Goal: Task Accomplishment & Management: Manage account settings

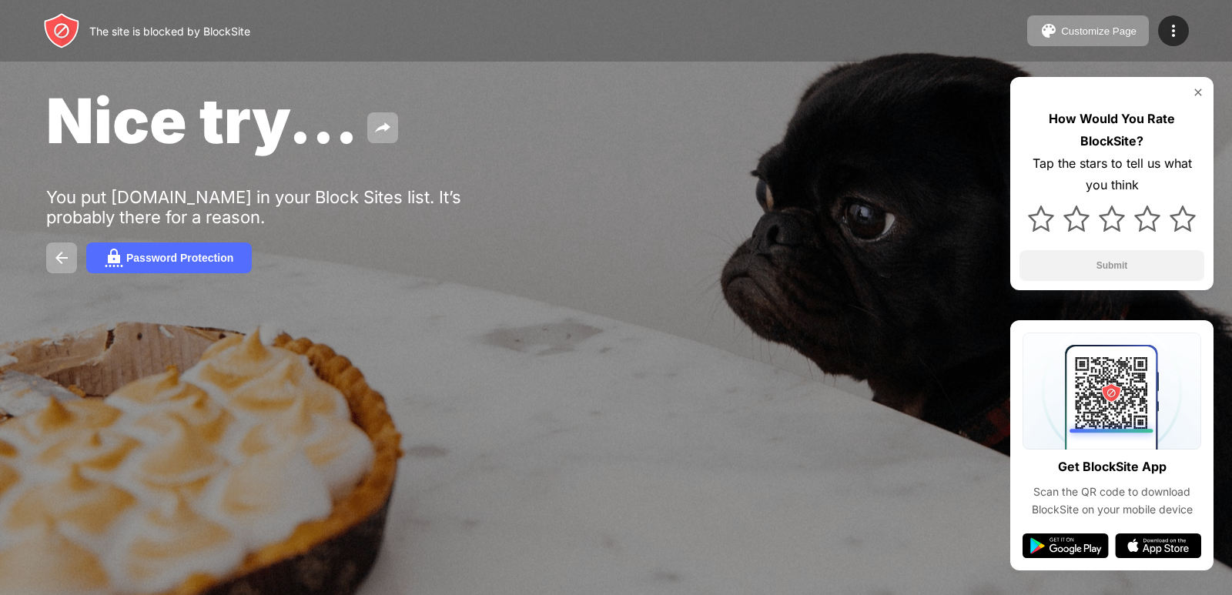
click at [1196, 91] on img at bounding box center [1198, 92] width 12 height 12
click at [140, 240] on div "Nice try... You put youtube.com in your Block Sites list. It’s probably there f…" at bounding box center [616, 178] width 1232 height 357
click at [115, 267] on button "Password Protection" at bounding box center [169, 258] width 166 height 31
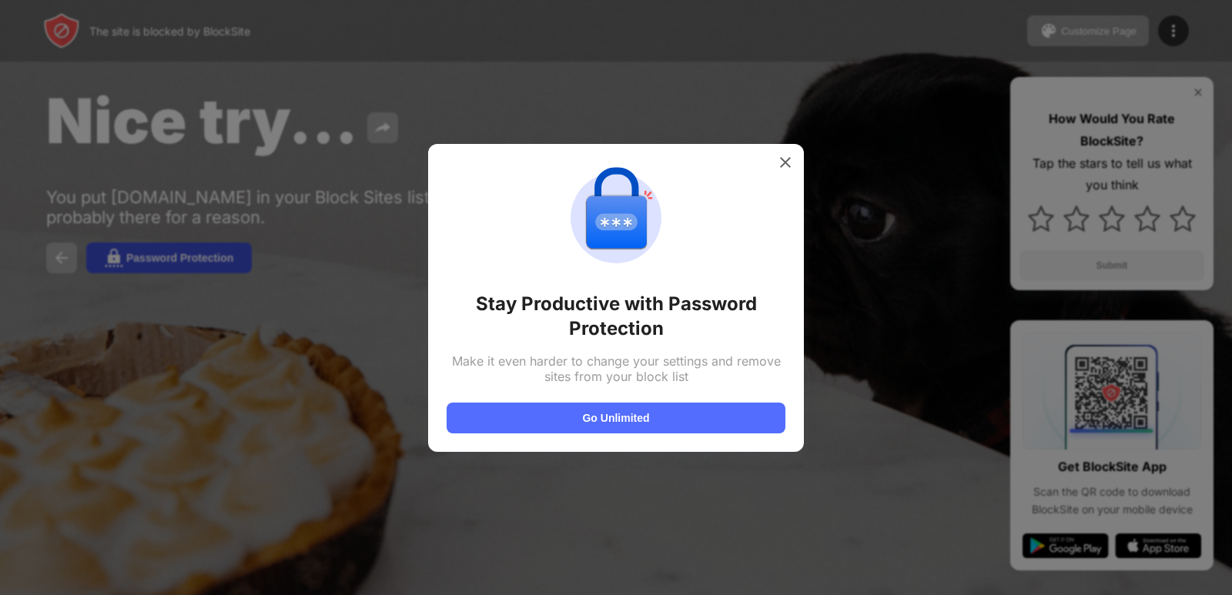
click at [115, 267] on div at bounding box center [616, 297] width 1232 height 595
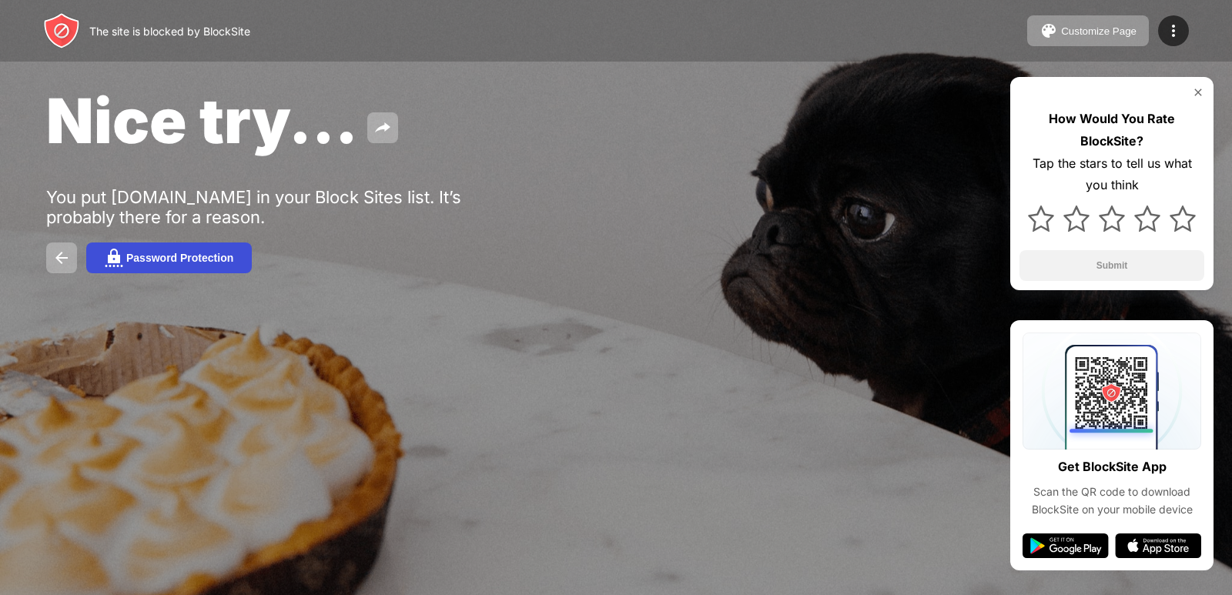
click at [115, 267] on button "Password Protection" at bounding box center [169, 258] width 166 height 31
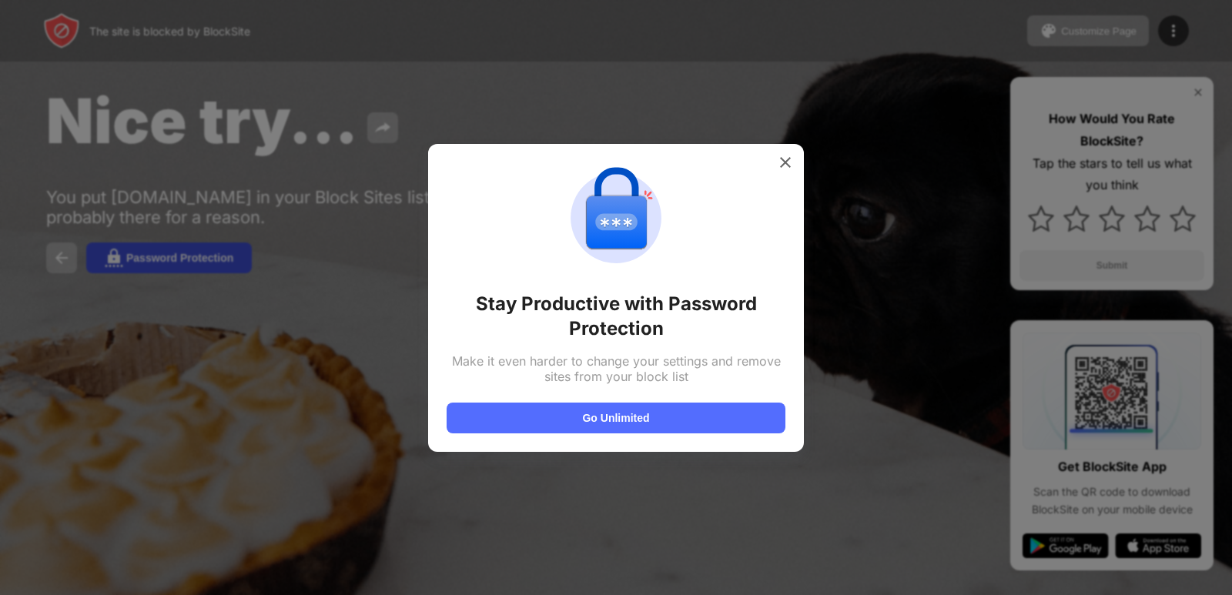
click at [115, 267] on div at bounding box center [616, 297] width 1232 height 595
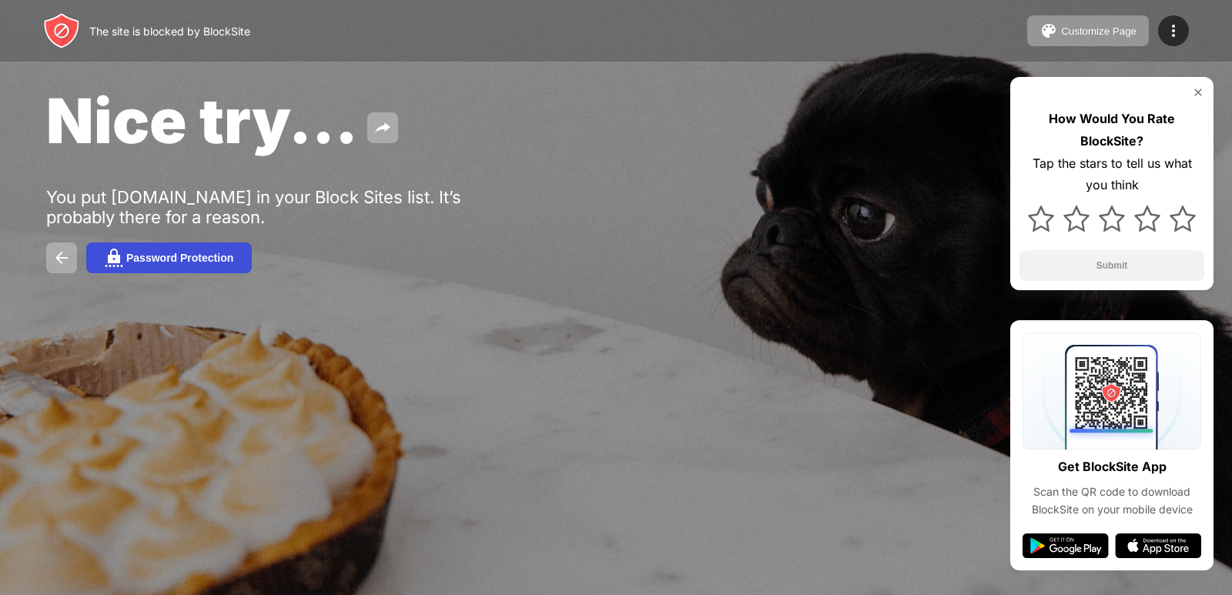
click at [115, 267] on button "Password Protection" at bounding box center [169, 258] width 166 height 31
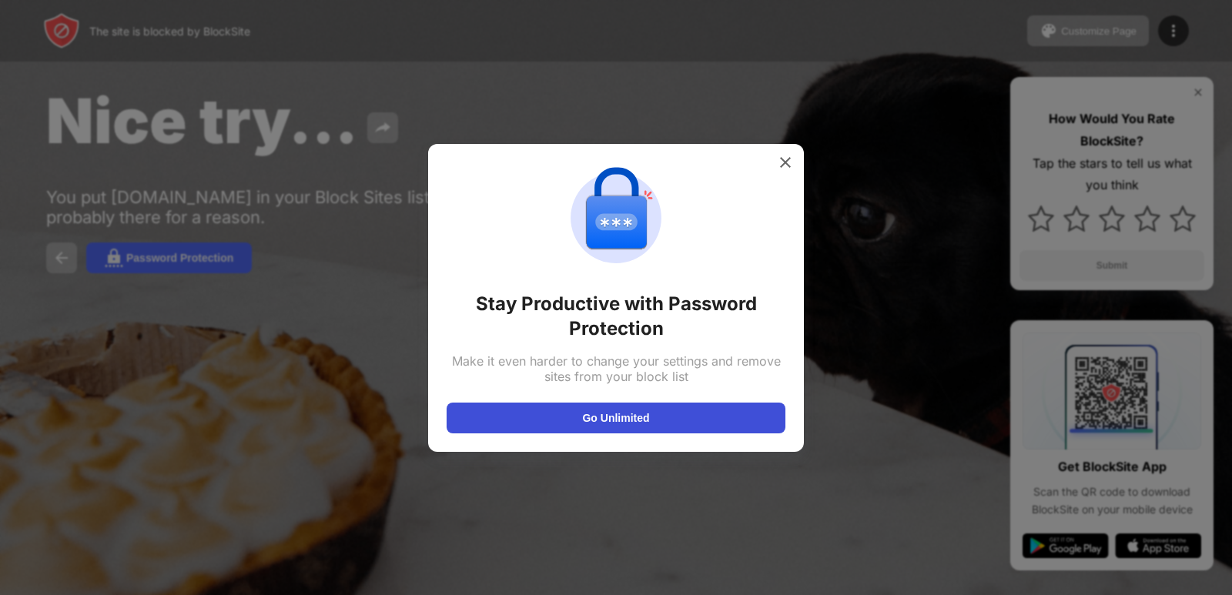
click at [639, 428] on button "Go Unlimited" at bounding box center [616, 418] width 339 height 31
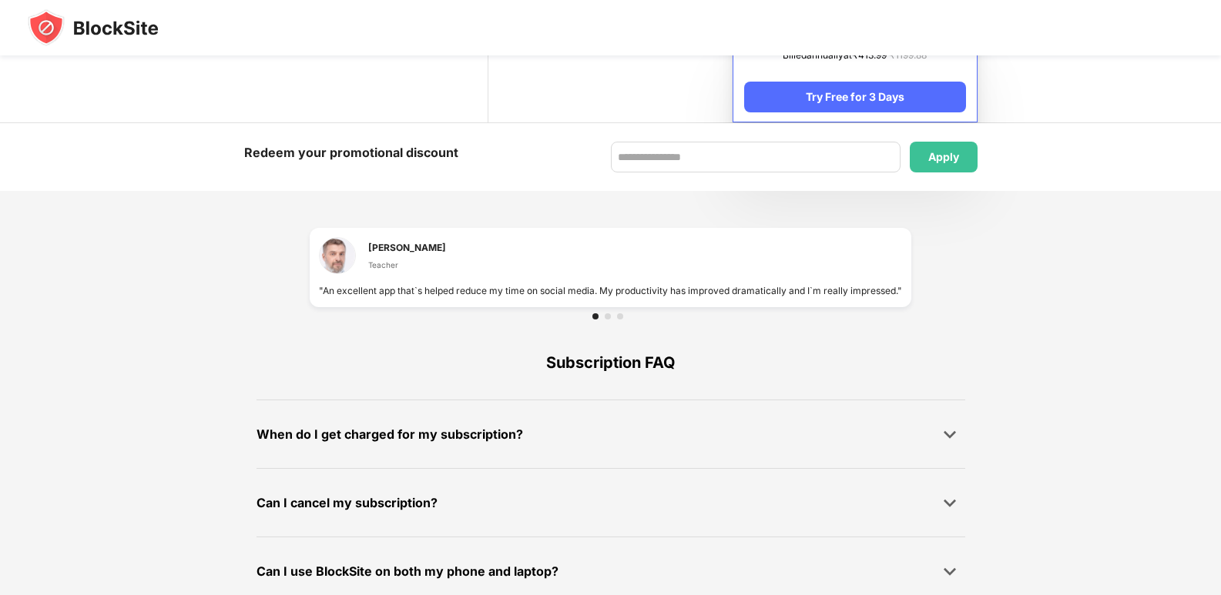
scroll to position [984, 0]
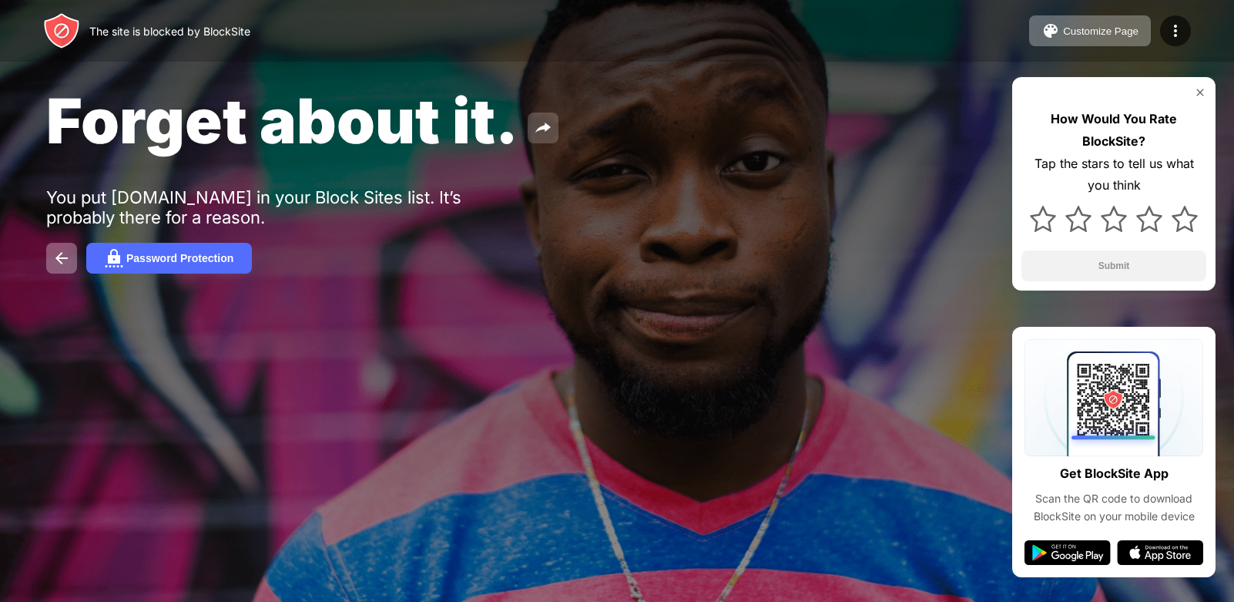
click at [537, 117] on button at bounding box center [543, 127] width 31 height 31
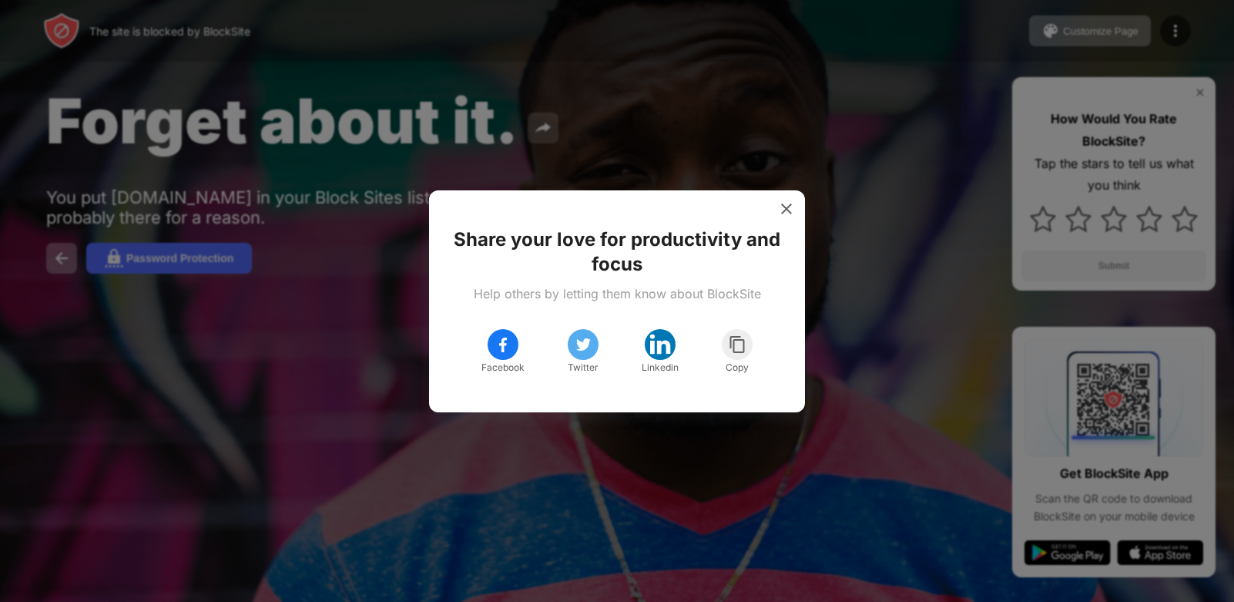
click at [537, 117] on div at bounding box center [617, 301] width 1234 height 602
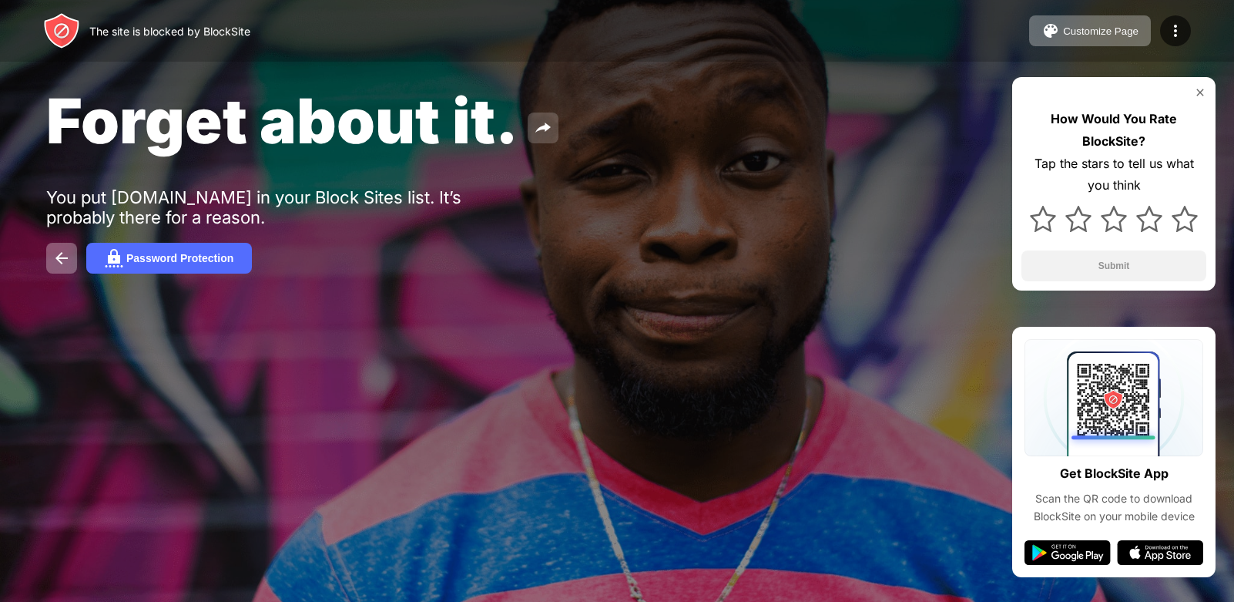
click at [537, 117] on button at bounding box center [543, 127] width 31 height 31
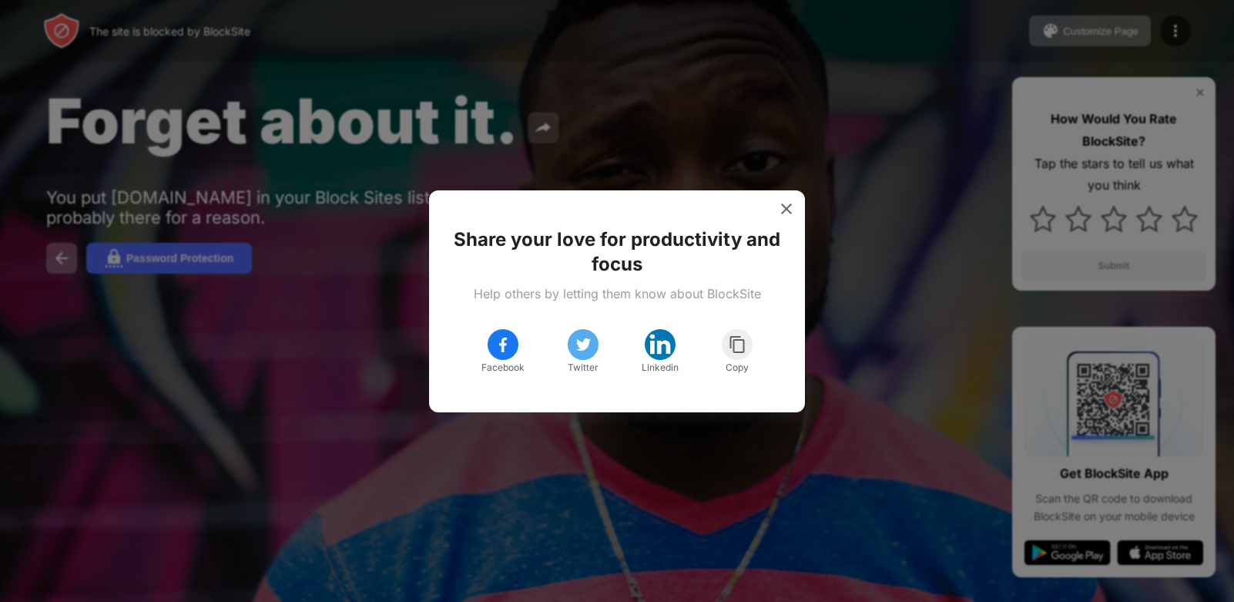
click at [537, 117] on div at bounding box center [617, 301] width 1234 height 602
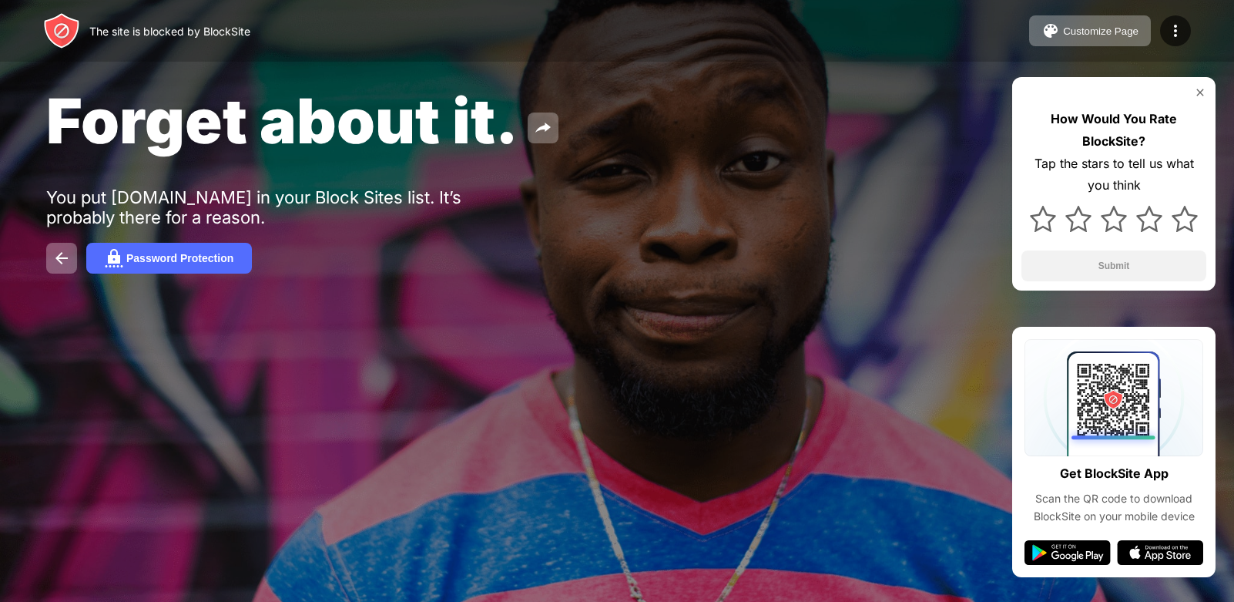
click at [537, 122] on div at bounding box center [617, 301] width 1234 height 602
click at [539, 129] on div "Forget about it." at bounding box center [502, 120] width 913 height 75
click at [538, 128] on img at bounding box center [543, 128] width 18 height 18
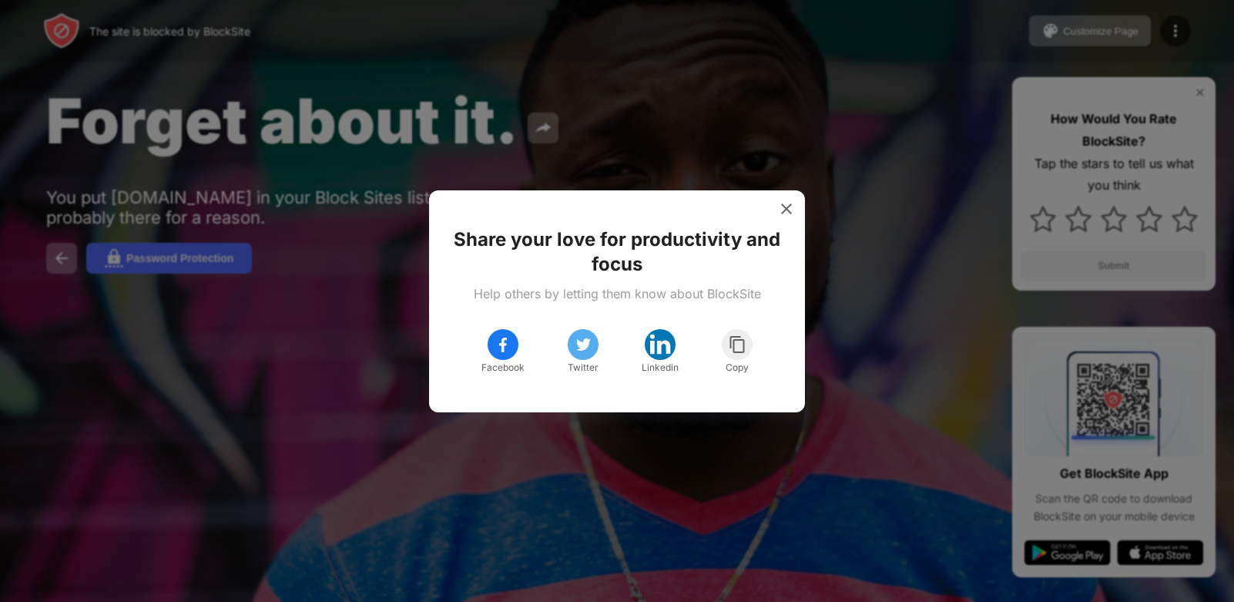
drag, startPoint x: 471, startPoint y: 340, endPoint x: 478, endPoint y: 335, distance: 8.3
click at [473, 338] on div "Share your love for productivity and focus Help others by letting them know abo…" at bounding box center [616, 301] width 339 height 185
click at [487, 343] on div "Facebook" at bounding box center [502, 352] width 43 height 46
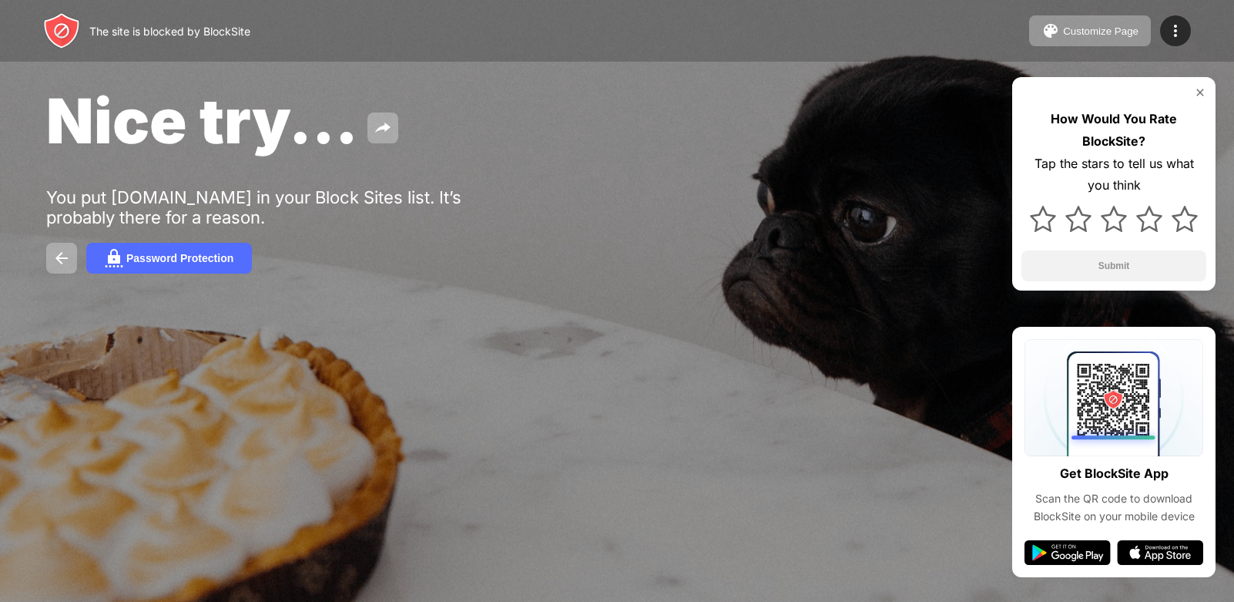
click at [814, 122] on div "Nice try..." at bounding box center [502, 120] width 913 height 75
drag, startPoint x: 813, startPoint y: 122, endPoint x: 839, endPoint y: 68, distance: 59.6
click at [823, 93] on div "Nice try..." at bounding box center [502, 120] width 913 height 75
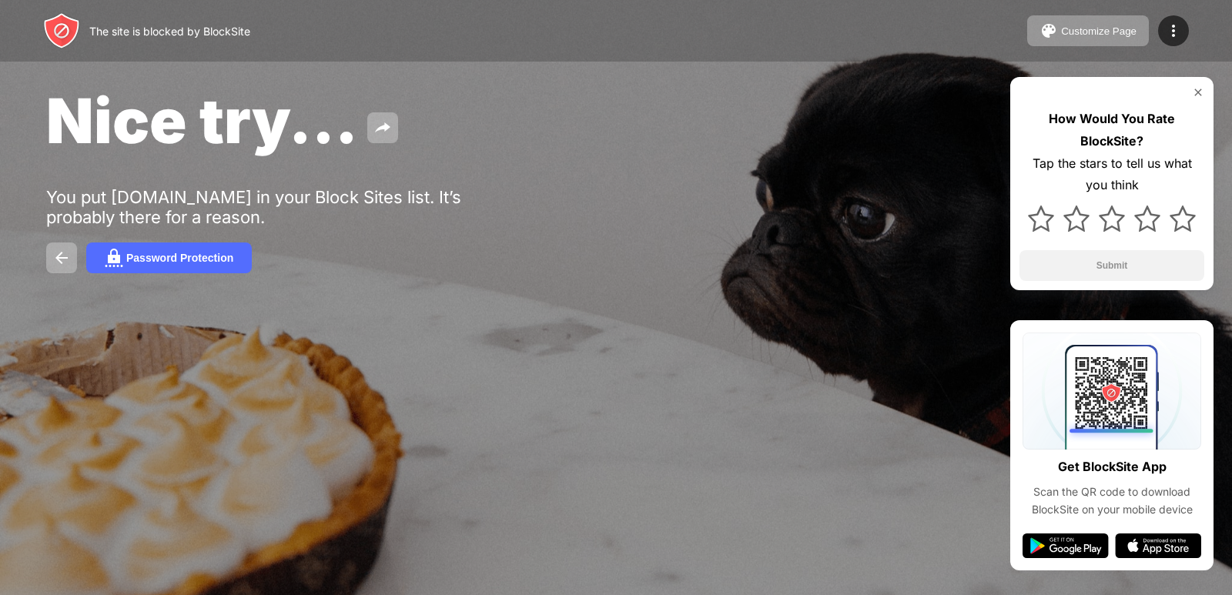
click at [1108, 52] on div "The site is blocked by BlockSite Customize Page Edit Block List Redirect Custom…" at bounding box center [616, 31] width 1232 height 62
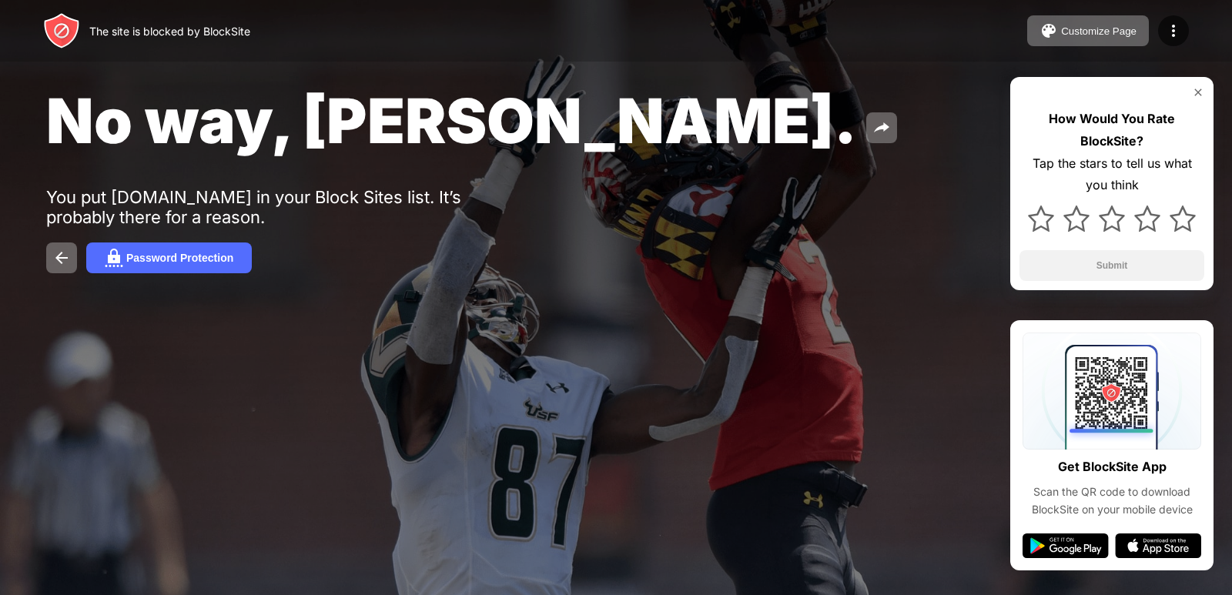
click at [77, 0] on html "The site is blocked by BlockSite Customize Page Edit Block List Redirect Custom…" at bounding box center [616, 297] width 1232 height 595
drag, startPoint x: 225, startPoint y: 283, endPoint x: 218, endPoint y: 268, distance: 16.2
click at [218, 268] on div "No way, [PERSON_NAME]. You put [DOMAIN_NAME] in your Block Sites list. It’s pro…" at bounding box center [616, 178] width 1232 height 357
click at [218, 268] on button "Password Protection" at bounding box center [169, 258] width 166 height 31
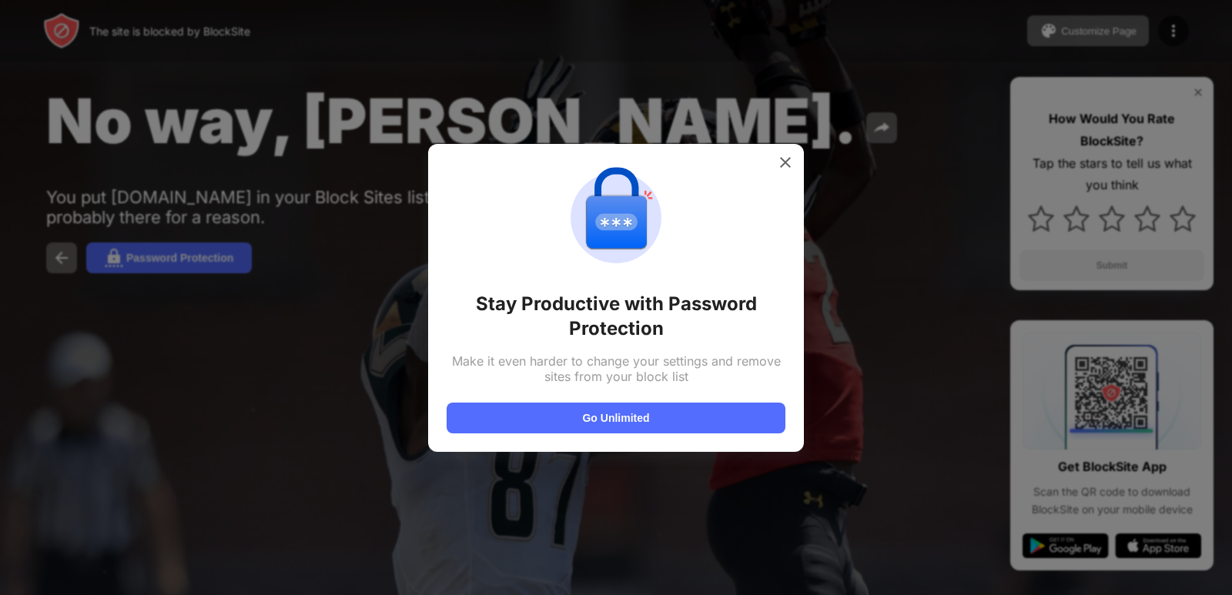
drag, startPoint x: 241, startPoint y: 207, endPoint x: 900, endPoint y: 541, distance: 739.2
click at [778, 503] on div at bounding box center [616, 297] width 1232 height 595
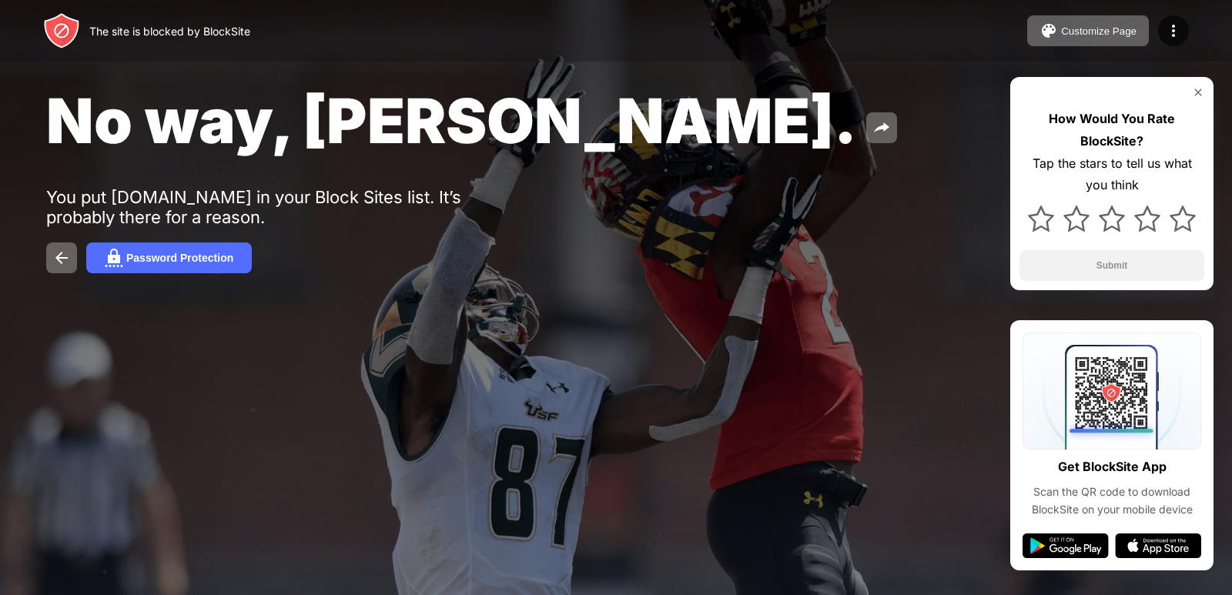
click at [1124, 264] on div "No way, Jose. You put youtube.com in your Block Sites list. It’s probably there…" at bounding box center [616, 178] width 1232 height 357
click at [1166, 138] on div "No way, Jose. You put youtube.com in your Block Sites list. It’s probably there…" at bounding box center [616, 178] width 1232 height 357
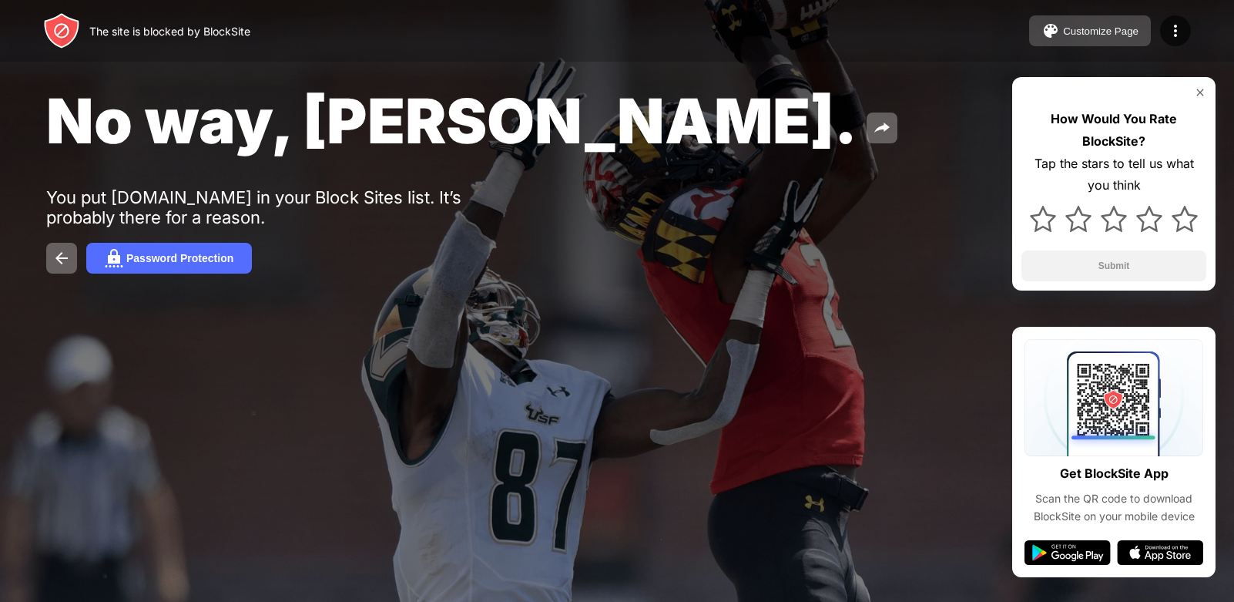
drag, startPoint x: 1098, startPoint y: 12, endPoint x: 1094, endPoint y: 25, distance: 13.2
click at [1094, 25] on div "The site is blocked by BlockSite Customize Page Edit Block List Redirect Custom…" at bounding box center [617, 31] width 1234 height 62
click at [1094, 25] on div "Customize Page" at bounding box center [1100, 31] width 75 height 12
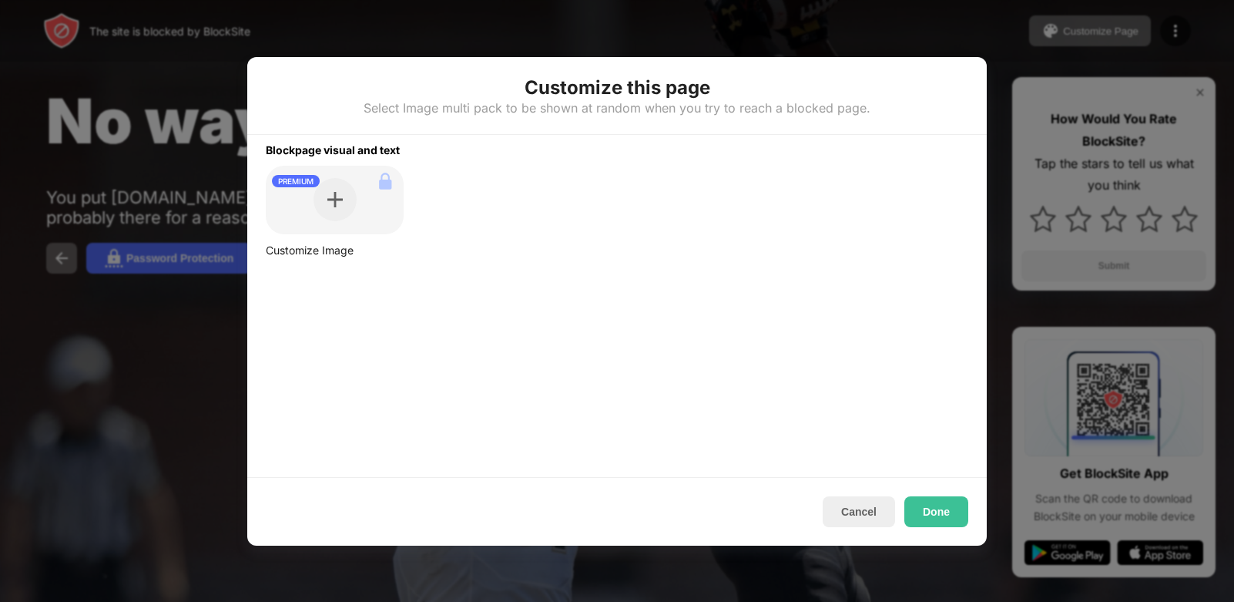
click at [1109, 5] on div at bounding box center [617, 301] width 1234 height 602
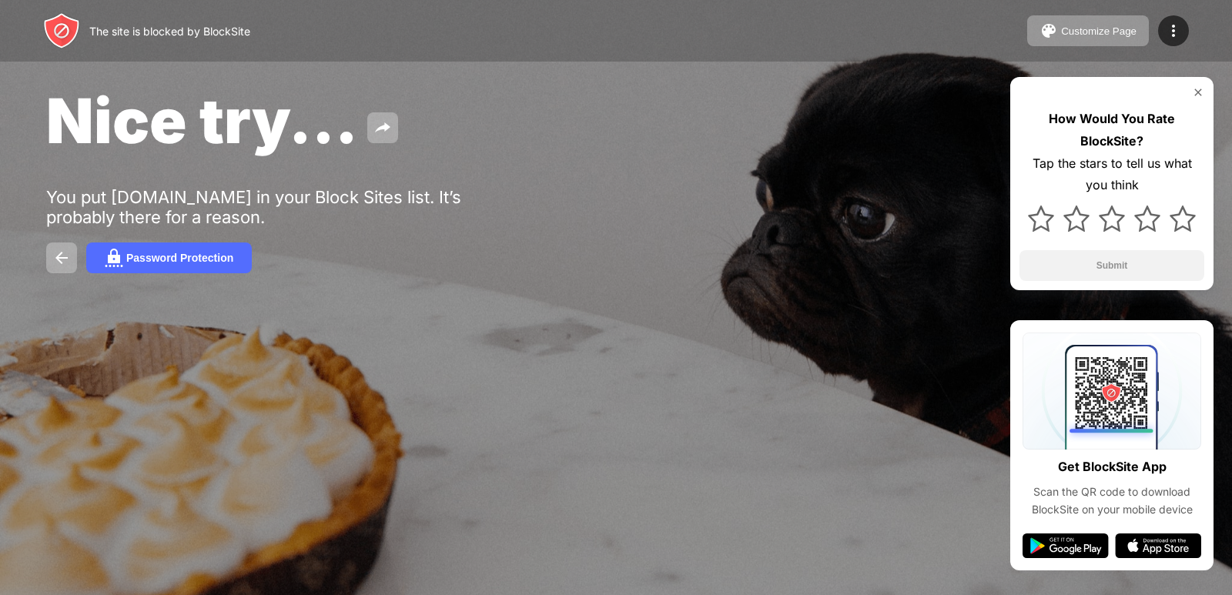
drag, startPoint x: 1094, startPoint y: 387, endPoint x: 1095, endPoint y: 270, distance: 117.8
click at [1094, 387] on img at bounding box center [1112, 391] width 179 height 117
drag, startPoint x: 1118, startPoint y: 178, endPoint x: 1112, endPoint y: 208, distance: 30.5
click at [1113, 204] on div "How Would You Rate BlockSite? Tap the stars to tell us what you think Submit" at bounding box center [1111, 183] width 203 height 213
drag, startPoint x: 1147, startPoint y: 186, endPoint x: 1147, endPoint y: 199, distance: 12.3
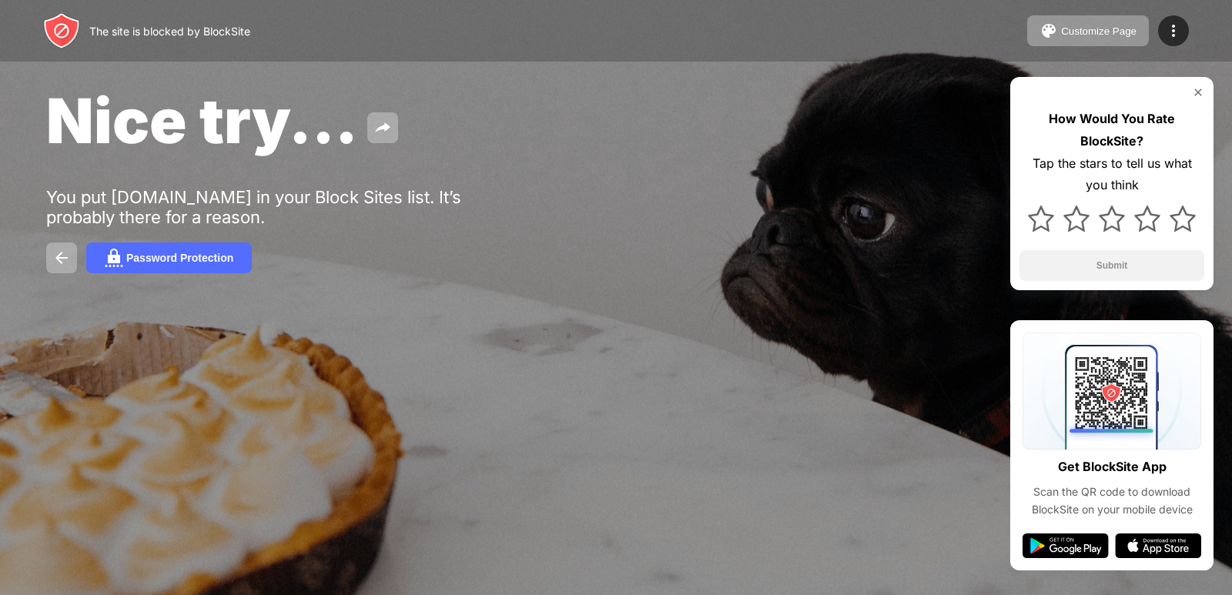
click at [1147, 199] on div "How Would You Rate BlockSite? Tap the stars to tell us what you think Submit" at bounding box center [1111, 183] width 203 height 213
click at [1193, 84] on div "How Would You Rate BlockSite? Tap the stars to tell us what you think Submit" at bounding box center [1111, 183] width 203 height 213
click at [1198, 79] on div "How Would You Rate BlockSite? Tap the stars to tell us what you think Submit" at bounding box center [1111, 183] width 203 height 213
click at [1200, 81] on div "How Would You Rate BlockSite? Tap the stars to tell us what you think Submit" at bounding box center [1111, 183] width 203 height 213
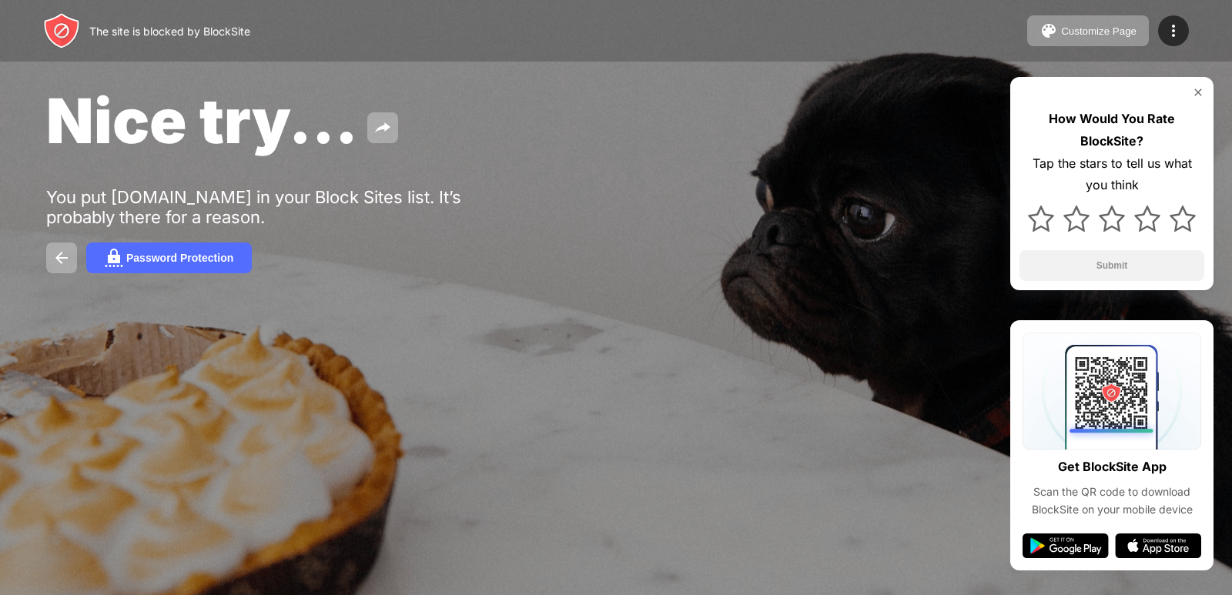
click at [1199, 93] on img at bounding box center [1198, 92] width 12 height 12
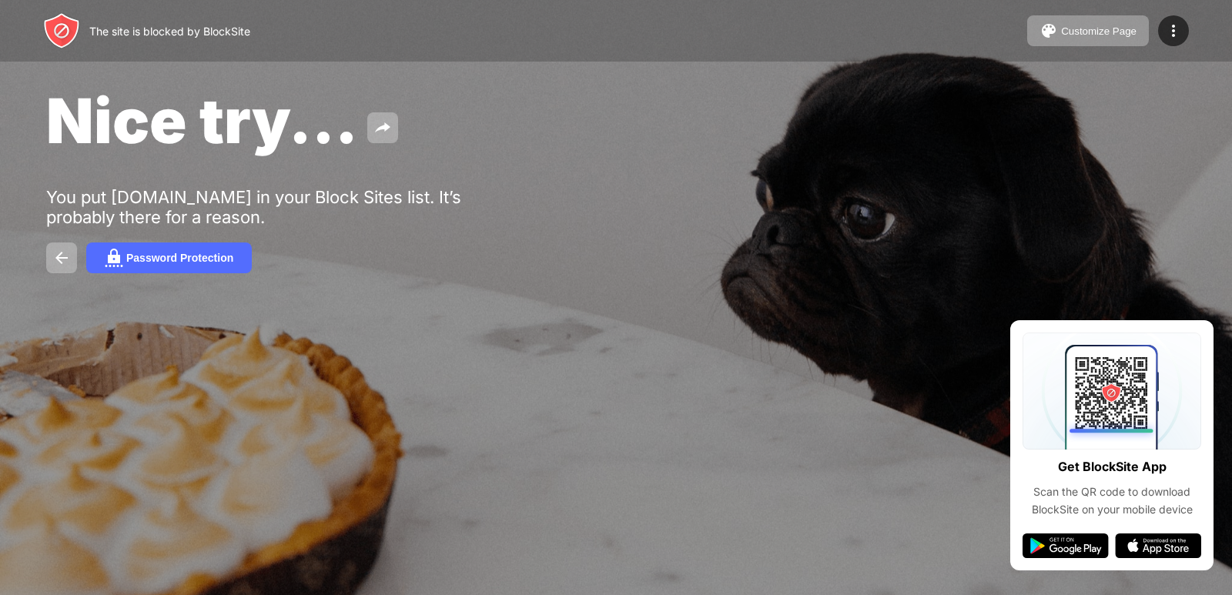
click at [1199, 93] on div "Nice try... You put youtube.com in your Block Sites list. It’s probably there f…" at bounding box center [616, 178] width 1232 height 357
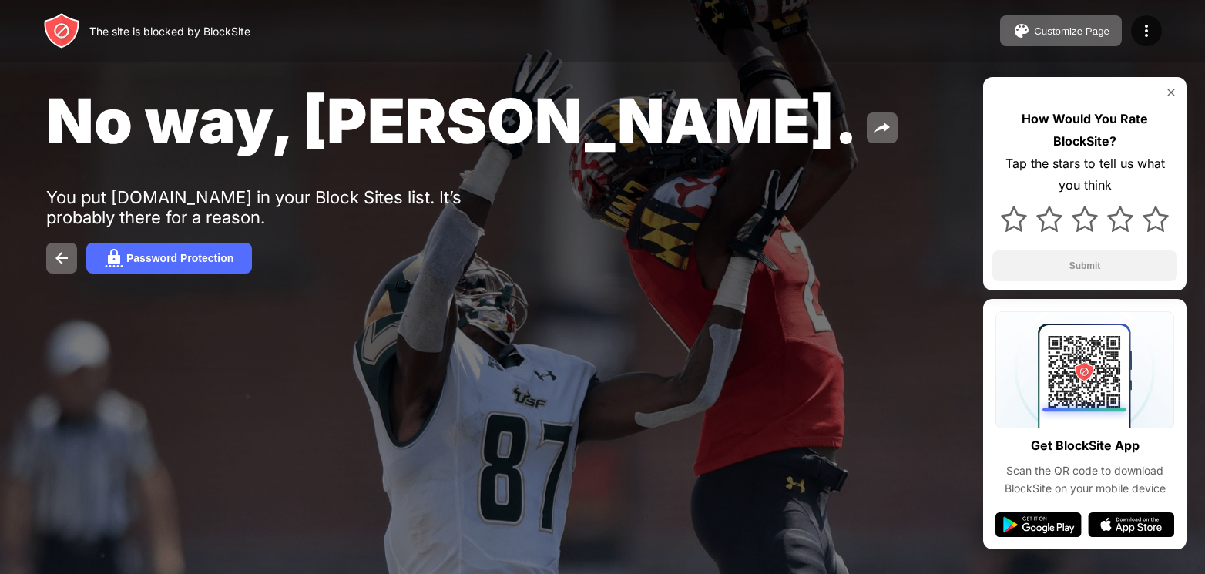
click at [128, 29] on div "The site is blocked by BlockSite" at bounding box center [169, 31] width 161 height 13
click at [1148, 33] on img at bounding box center [1146, 31] width 18 height 18
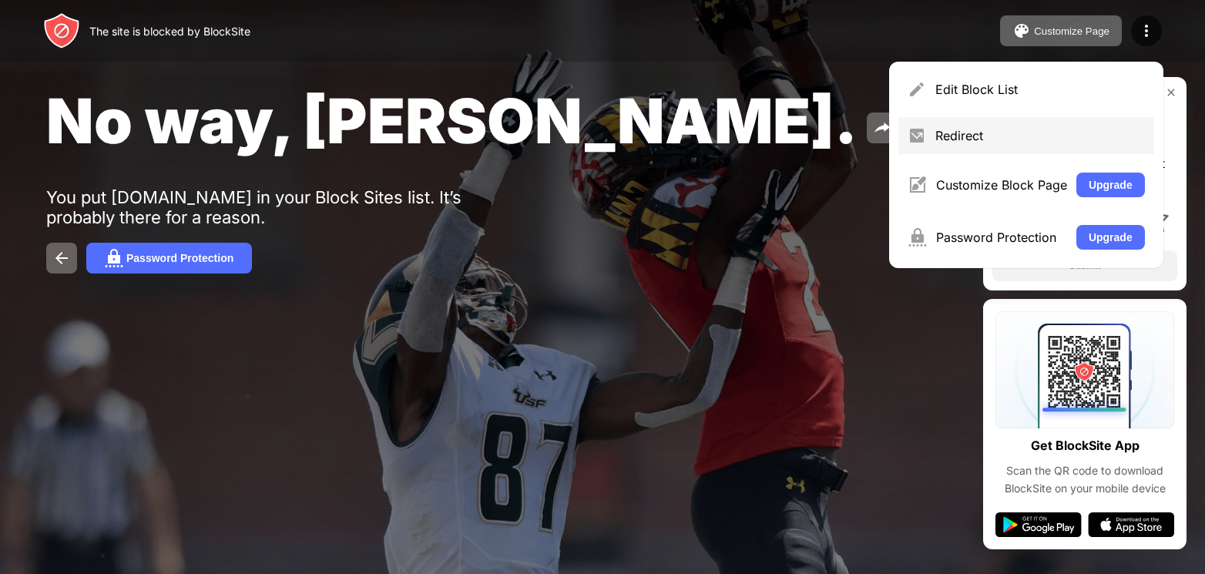
click at [1058, 126] on div "Redirect" at bounding box center [1026, 135] width 256 height 37
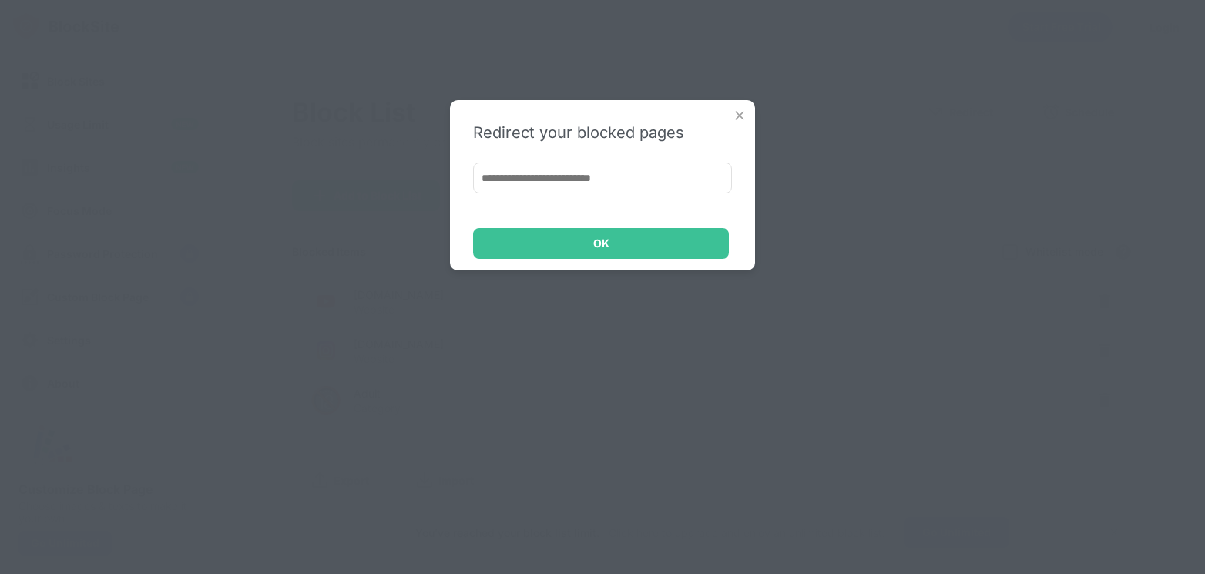
click at [735, 111] on img at bounding box center [739, 115] width 15 height 15
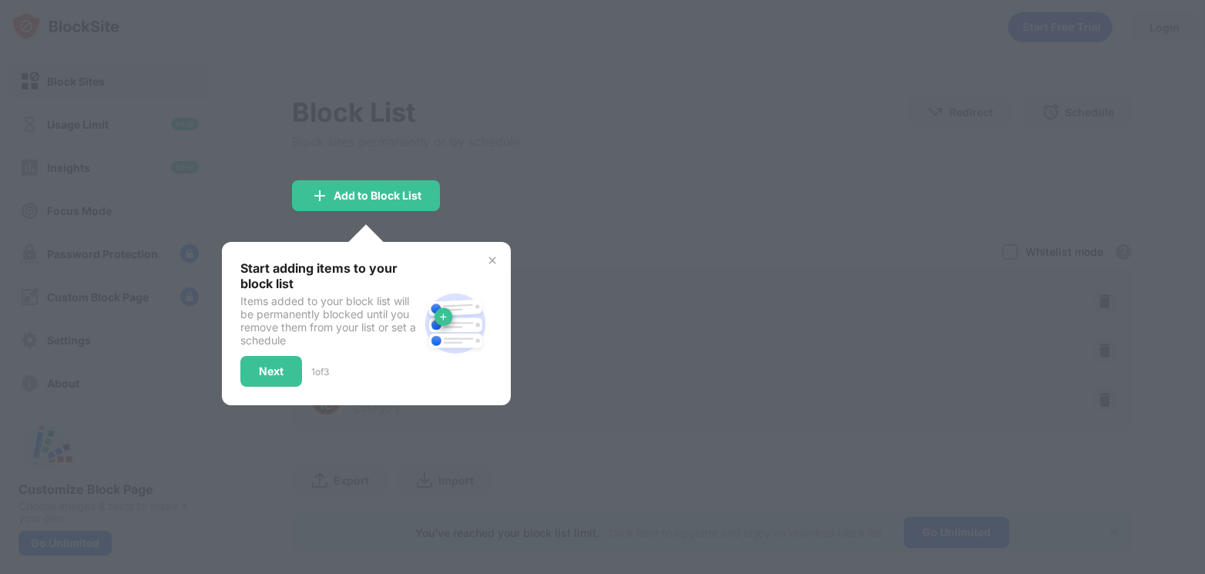
click at [141, 278] on div at bounding box center [602, 287] width 1205 height 574
click at [491, 263] on img at bounding box center [492, 260] width 12 height 12
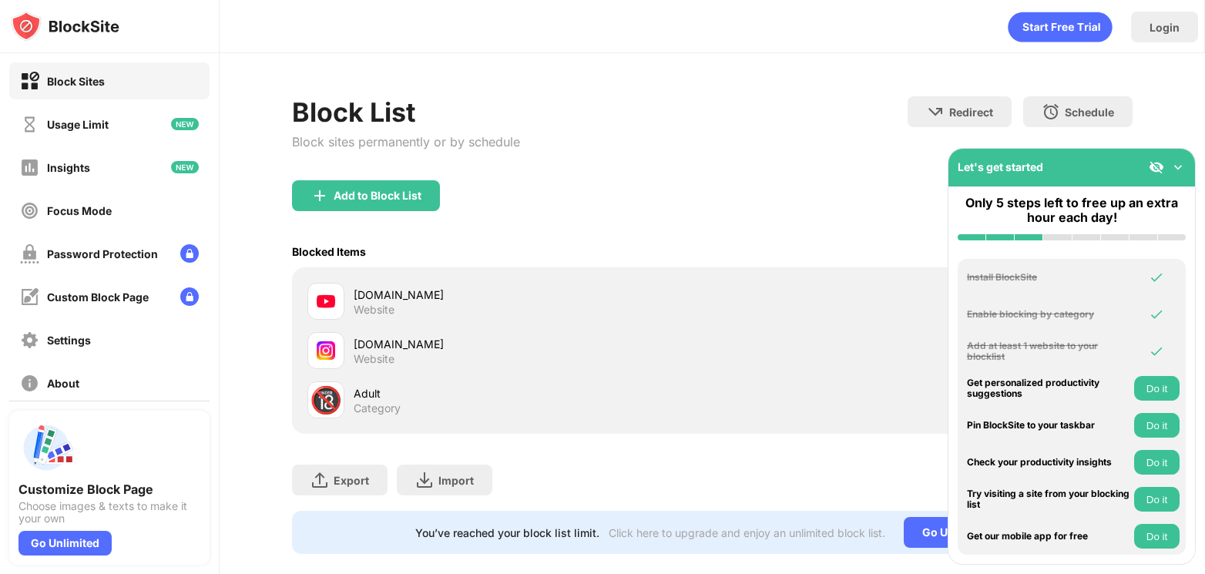
click at [350, 282] on div "youtube.com Website" at bounding box center [712, 300] width 822 height 49
click at [348, 283] on div "youtube.com Website" at bounding box center [509, 301] width 405 height 37
click at [348, 295] on div "youtube.com Website" at bounding box center [509, 301] width 405 height 37
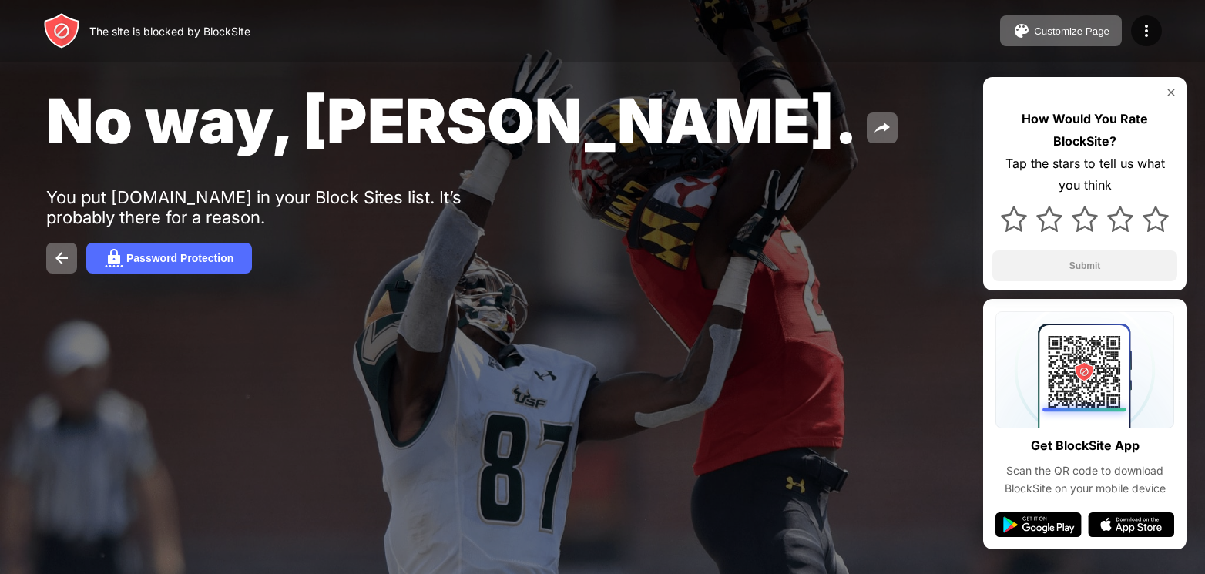
click at [159, 237] on div "No way, Jose. You put youtube.com in your Block Sites list. It’s probably there…" at bounding box center [602, 178] width 1205 height 357
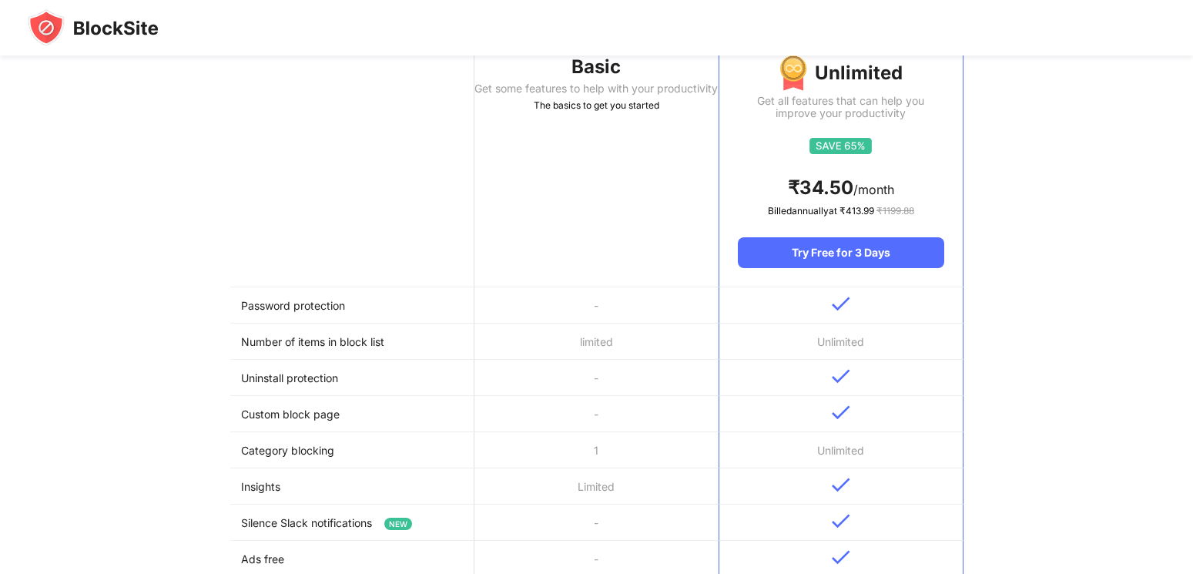
scroll to position [154, 0]
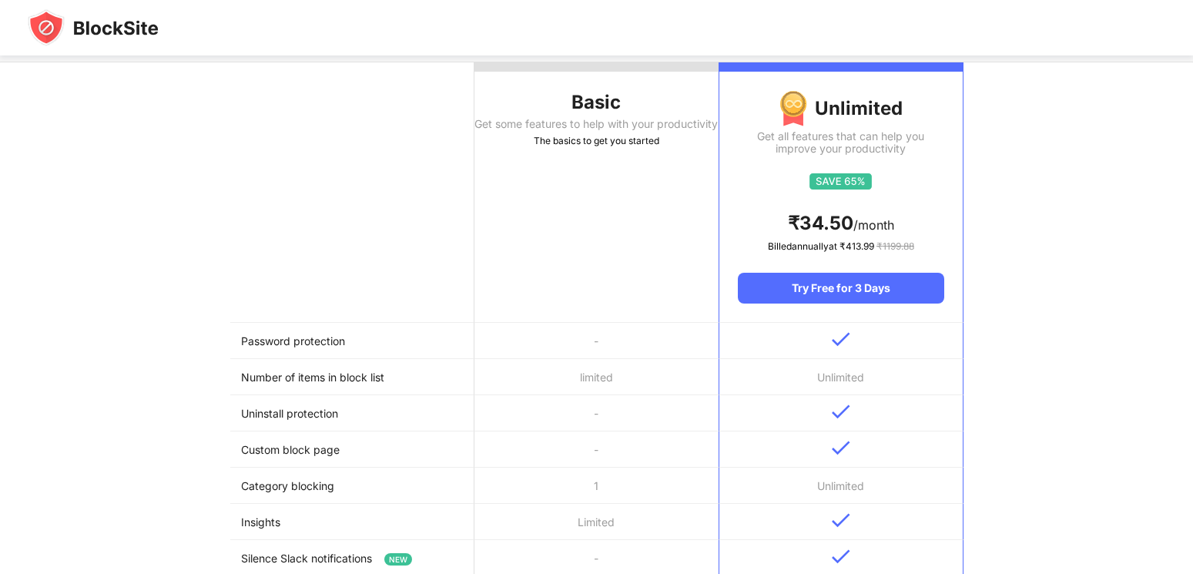
click at [856, 303] on th "Unlimited Get all features that can help you improve your productivity ₹ 34.50 …" at bounding box center [841, 192] width 244 height 260
click at [856, 303] on div "Try Free for 3 Days" at bounding box center [841, 288] width 206 height 31
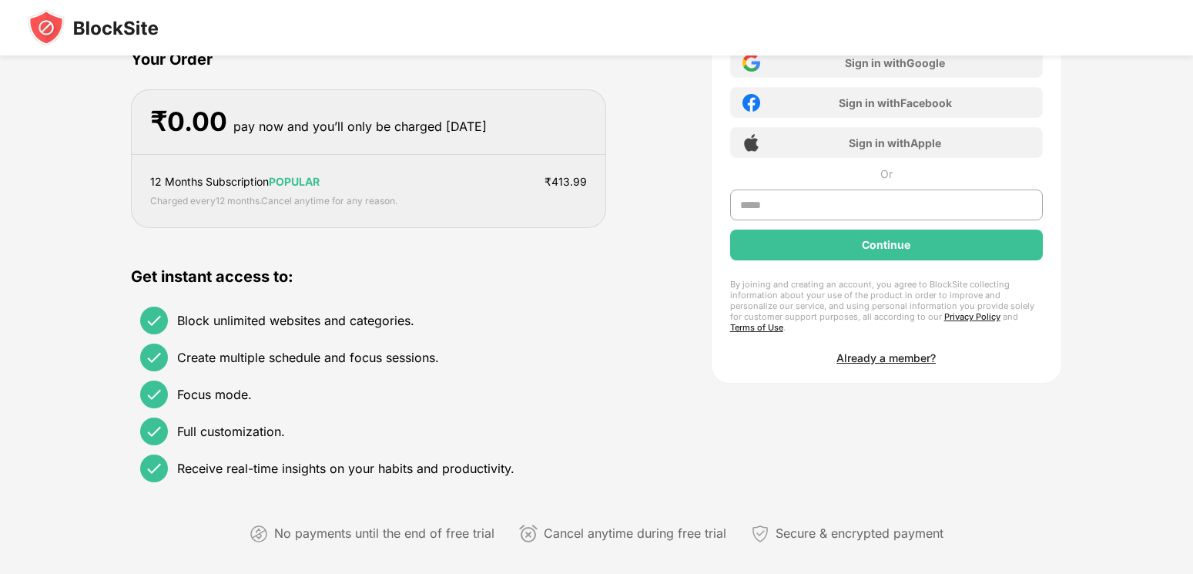
click at [856, 303] on div "By joining and creating an account, you agree to BlockSite collecting informati…" at bounding box center [886, 306] width 313 height 54
drag, startPoint x: 268, startPoint y: 307, endPoint x: 273, endPoint y: 330, distance: 23.6
click at [273, 330] on div "Block unlimited websites and categories. Create multiple schedule and focus ses…" at bounding box center [368, 394] width 474 height 194
click at [273, 330] on div "Block unlimited websites and categories." at bounding box center [277, 321] width 274 height 28
click at [273, 327] on div "Block unlimited websites and categories." at bounding box center [295, 320] width 237 height 15
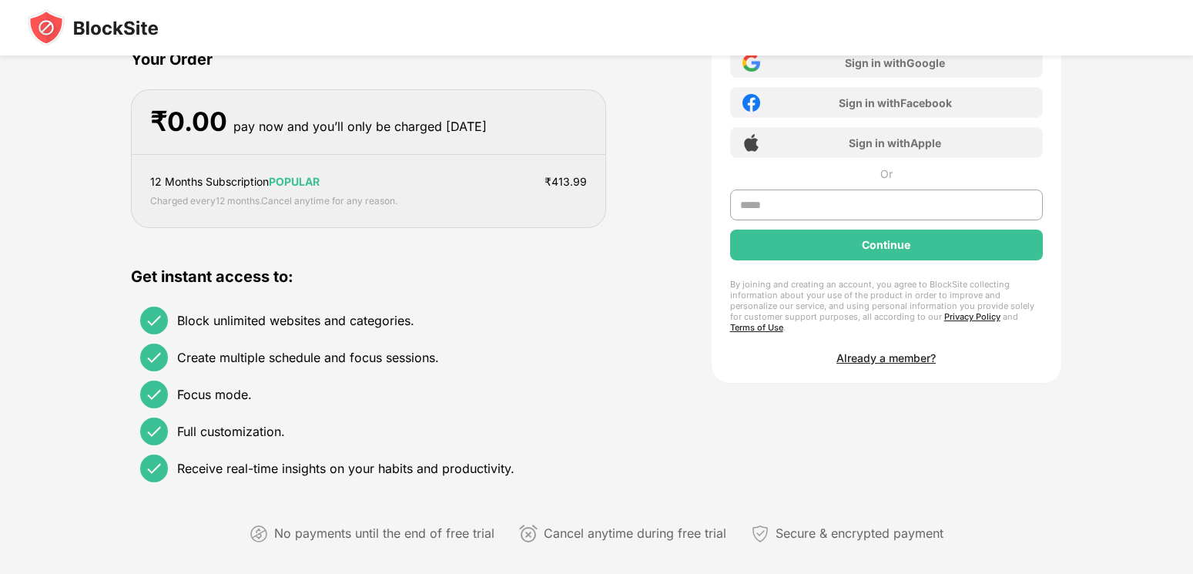
click at [273, 327] on div "Block unlimited websites and categories." at bounding box center [295, 320] width 237 height 15
click at [273, 326] on div "Block unlimited websites and categories." at bounding box center [295, 320] width 237 height 15
drag, startPoint x: 273, startPoint y: 326, endPoint x: 273, endPoint y: 340, distance: 14.6
click at [273, 340] on div "Block unlimited websites and categories. Create multiple schedule and focus ses…" at bounding box center [368, 394] width 474 height 194
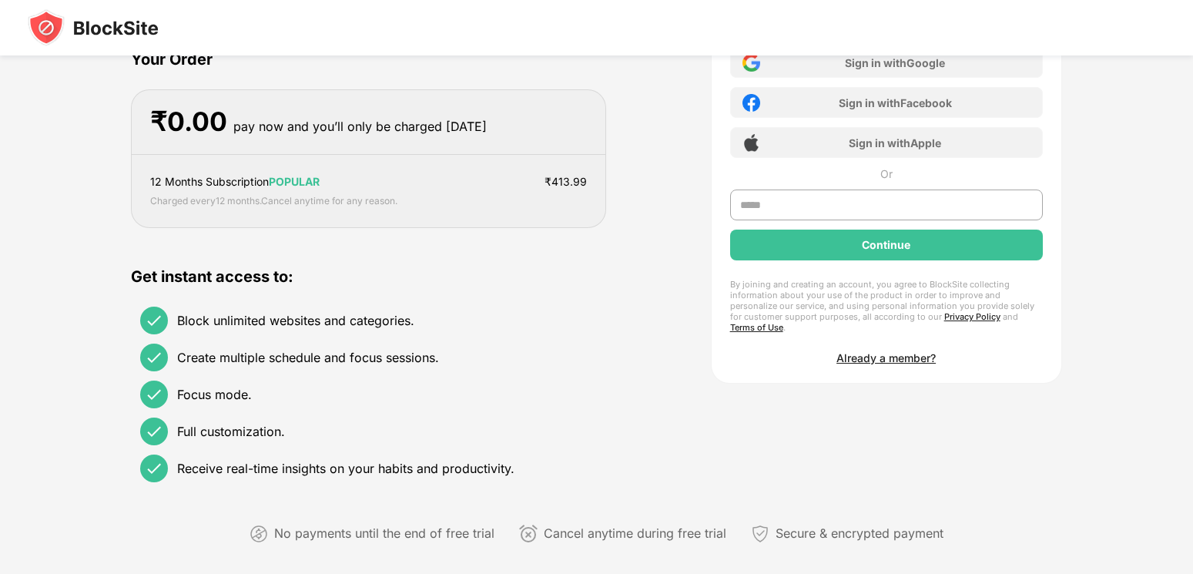
click at [273, 343] on div "Block unlimited websites and categories. Create multiple schedule and focus ses…" at bounding box center [368, 394] width 474 height 194
drag, startPoint x: 273, startPoint y: 343, endPoint x: 233, endPoint y: 348, distance: 40.3
click at [233, 347] on div "Create multiple schedule and focus sessions." at bounding box center [289, 357] width 299 height 28
drag, startPoint x: 228, startPoint y: 367, endPoint x: 230, endPoint y: 375, distance: 7.9
click at [230, 375] on div "Block unlimited websites and categories. Create multiple schedule and focus ses…" at bounding box center [368, 394] width 474 height 194
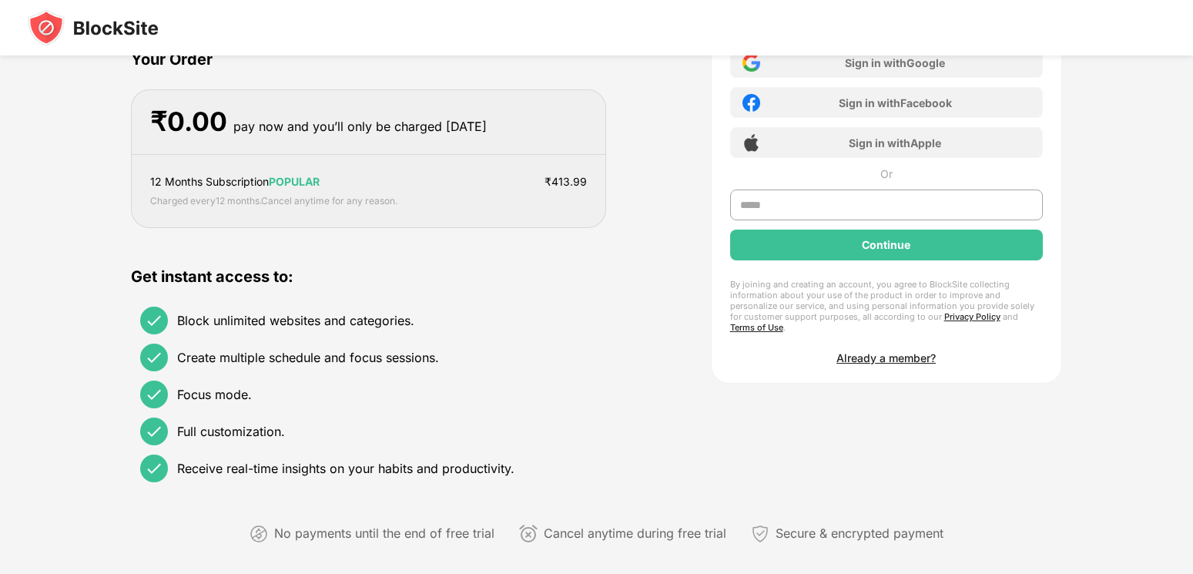
click at [230, 375] on div "Block unlimited websites and categories. Create multiple schedule and focus ses…" at bounding box center [368, 394] width 474 height 194
drag, startPoint x: 230, startPoint y: 375, endPoint x: 232, endPoint y: 387, distance: 12.5
click at [232, 387] on div "Block unlimited websites and categories. Create multiple schedule and focus ses…" at bounding box center [368, 394] width 474 height 194
click at [232, 387] on div "Focus mode." at bounding box center [214, 394] width 75 height 15
drag, startPoint x: 232, startPoint y: 387, endPoint x: 197, endPoint y: 444, distance: 66.0
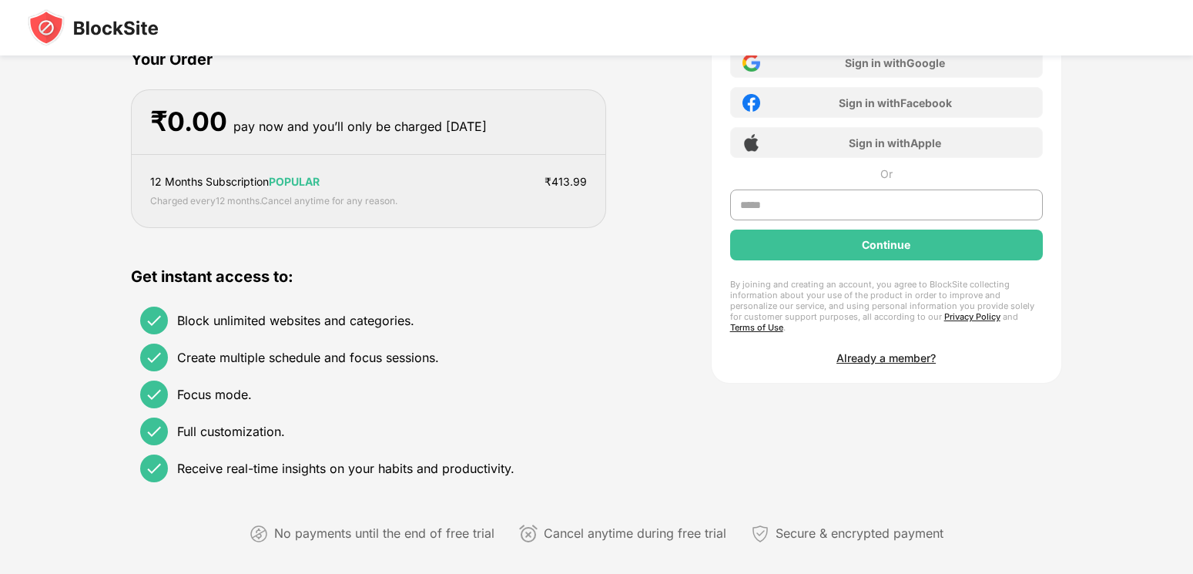
click at [197, 444] on div "Block unlimited websites and categories. Create multiple schedule and focus ses…" at bounding box center [368, 394] width 474 height 194
click at [196, 445] on div "Full customization." at bounding box center [212, 431] width 145 height 28
drag, startPoint x: 224, startPoint y: 549, endPoint x: -8, endPoint y: 553, distance: 231.9
click at [752, 52] on div at bounding box center [596, 27] width 1193 height 55
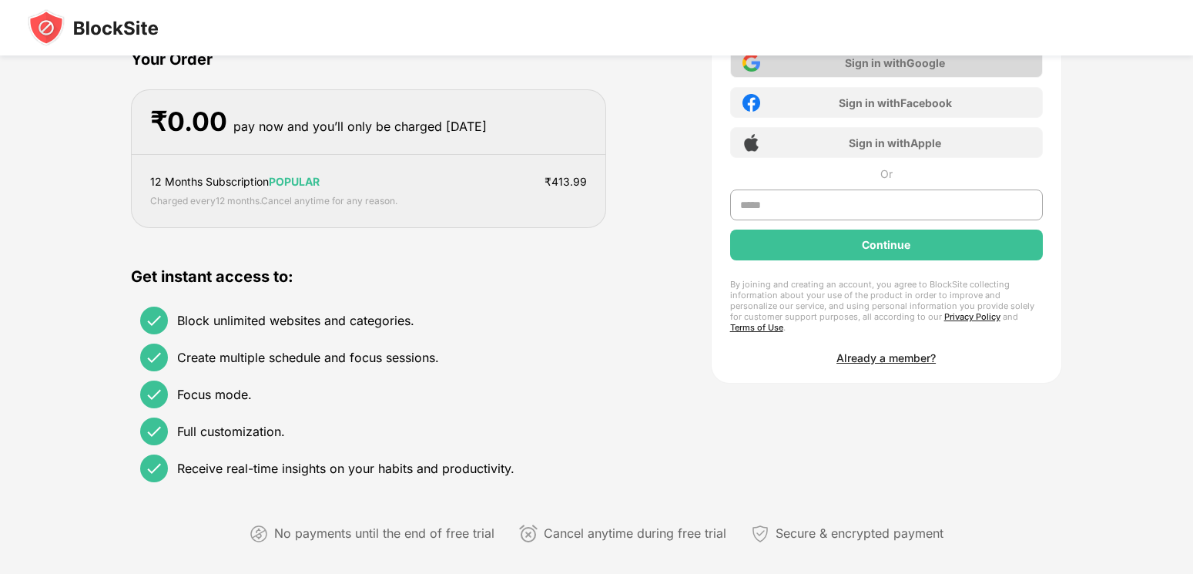
click at [756, 59] on img at bounding box center [751, 63] width 18 height 18
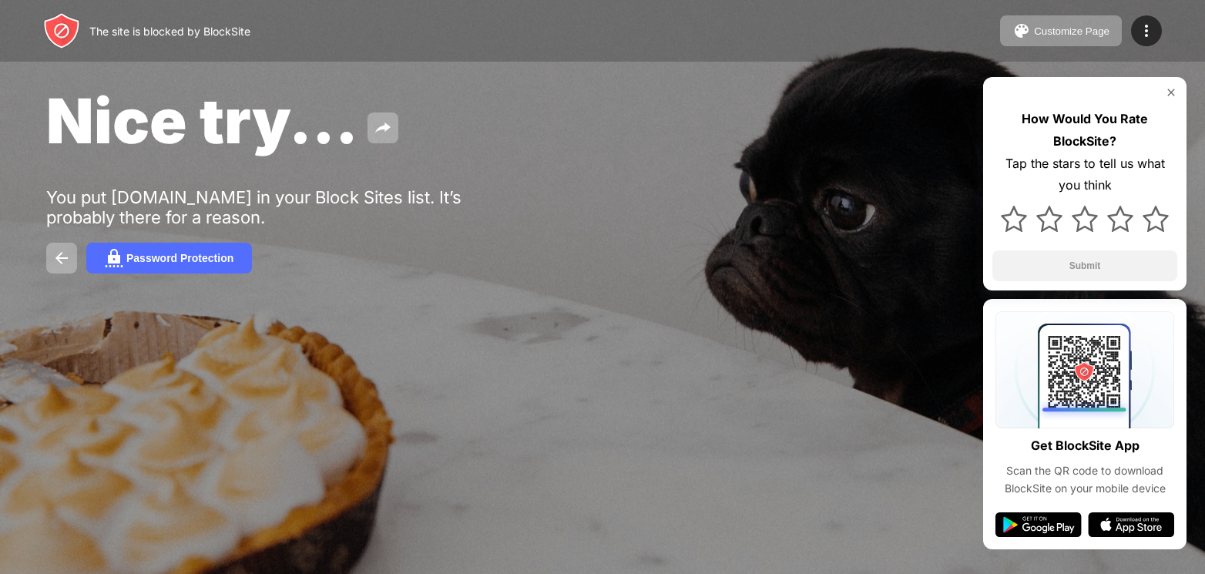
click at [77, 25] on img at bounding box center [61, 30] width 37 height 37
click at [20, 15] on div "The site is blocked by BlockSite Customize Page Edit Block List Redirect Custom…" at bounding box center [598, 31] width 1197 height 62
click at [52, 28] on img at bounding box center [61, 30] width 37 height 37
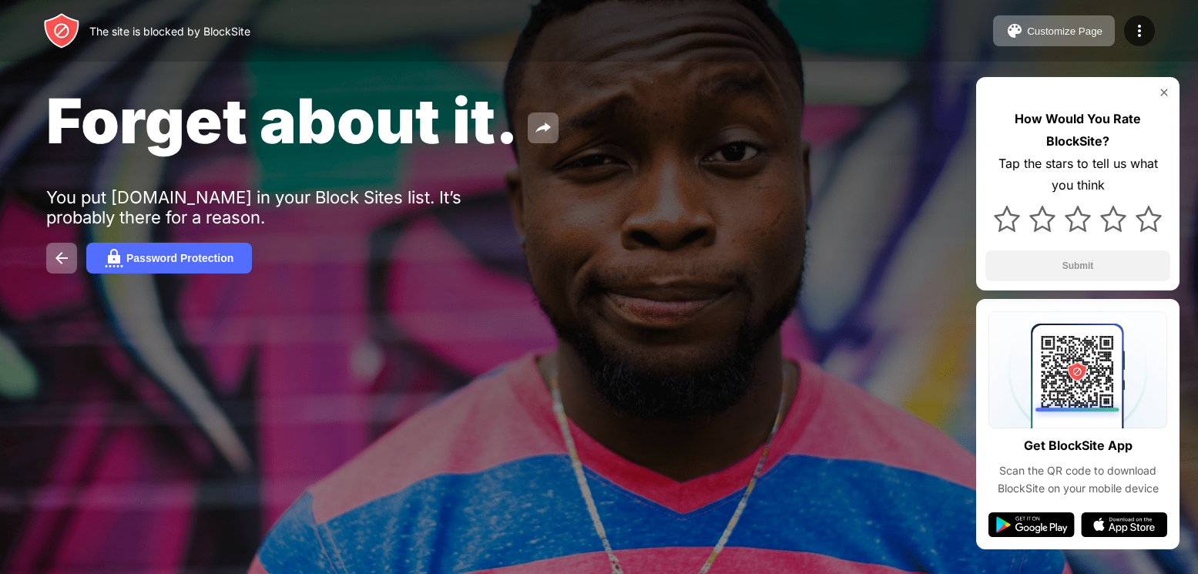
drag, startPoint x: 1177, startPoint y: 10, endPoint x: 1161, endPoint y: -44, distance: 56.3
click at [1161, 0] on html "The site is blocked by BlockSite Customize Page Edit Block List Redirect Custom…" at bounding box center [599, 287] width 1198 height 574
